Goal: Task Accomplishment & Management: Complete application form

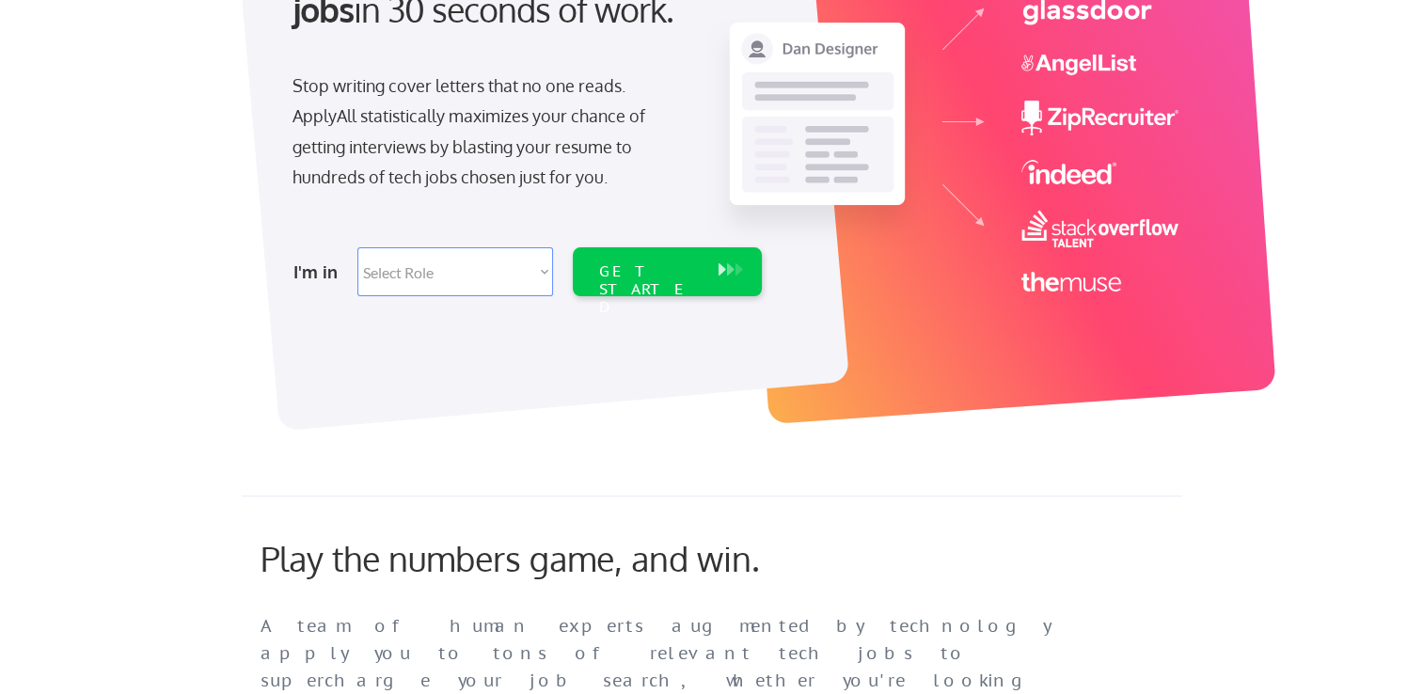
scroll to position [282, 0]
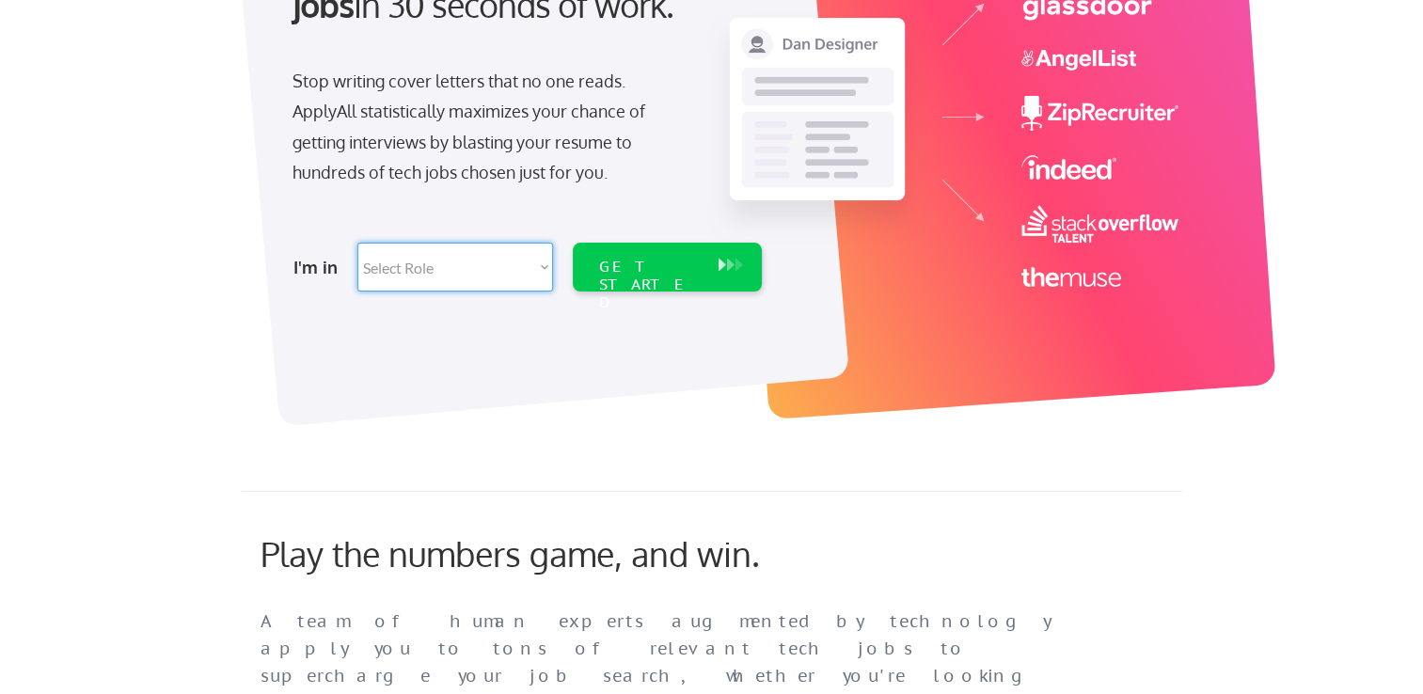
click at [544, 265] on select "Select Role Software Engineering Product Management Customer Success Sales UI/U…" at bounding box center [456, 267] width 196 height 49
select select ""BLANK_1427118194589""
click at [358, 243] on select "Select Role Software Engineering Product Management Customer Success Sales UI/U…" at bounding box center [456, 267] width 196 height 49
click at [439, 273] on select "Select Role Software Engineering Product Management Customer Success Sales UI/U…" at bounding box center [456, 267] width 196 height 49
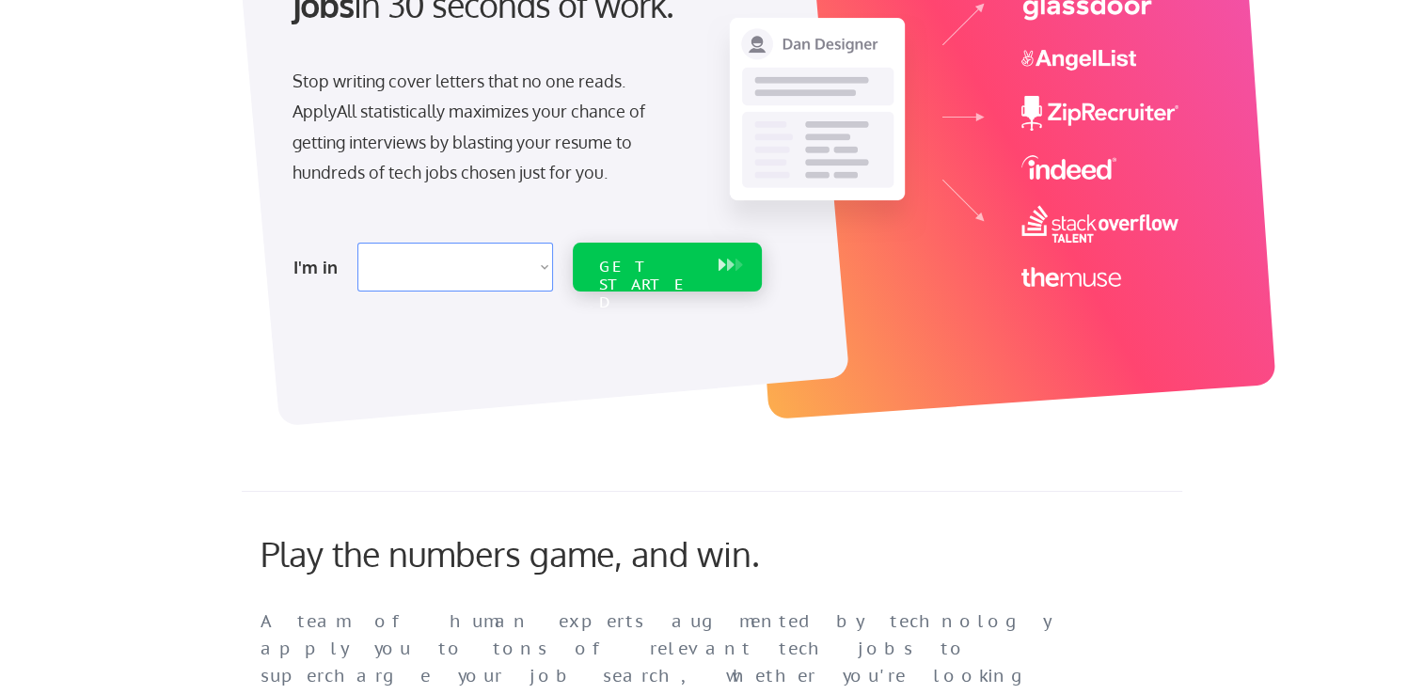
click at [726, 265] on button at bounding box center [731, 265] width 19 height 21
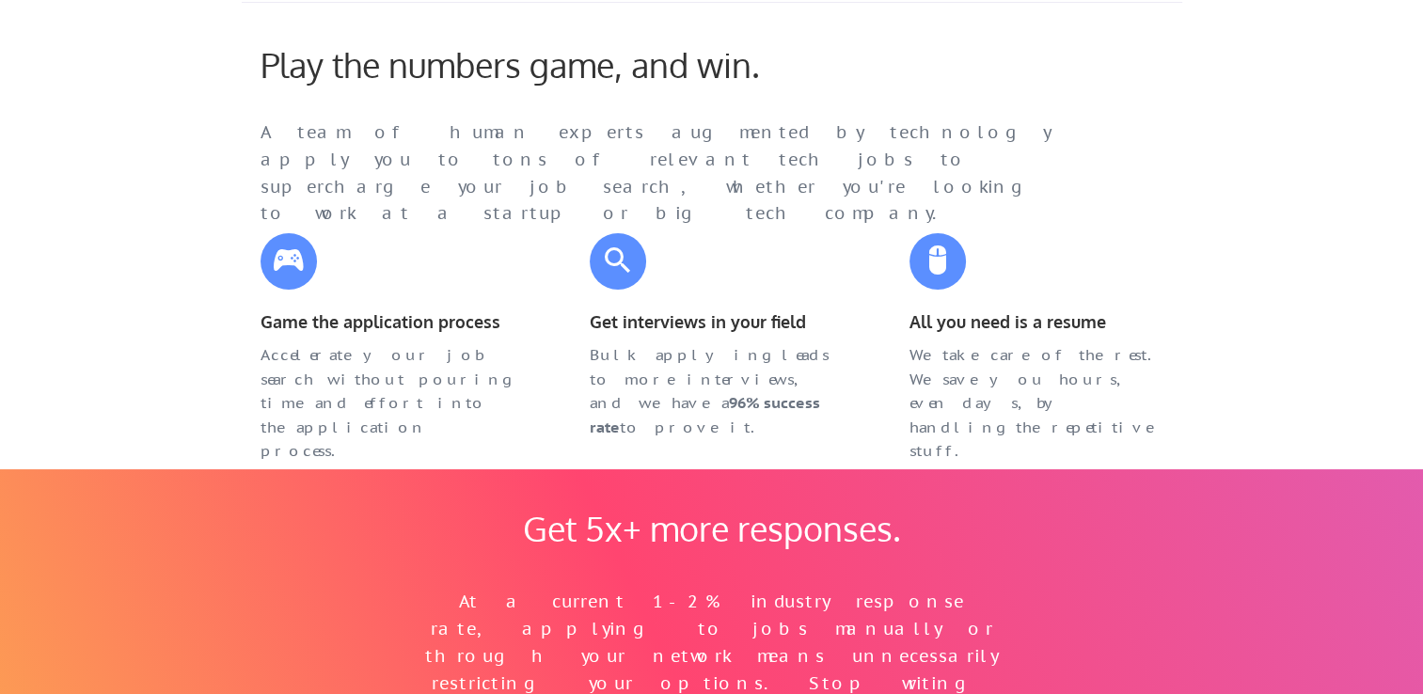
select select ""PLACEHOLDER_1427118222253""
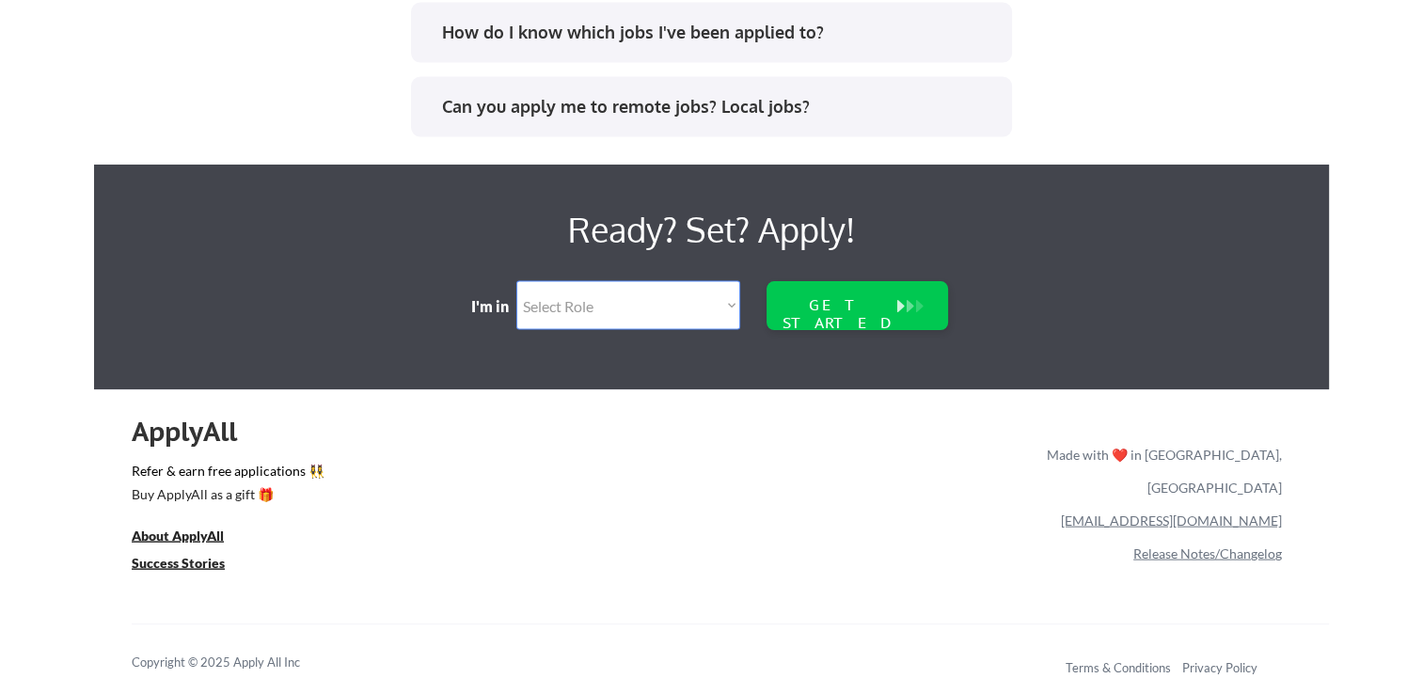
scroll to position [4009, 0]
